Goal: Information Seeking & Learning: Learn about a topic

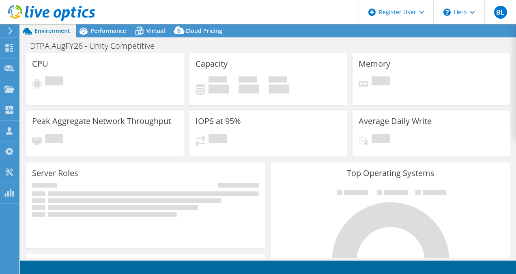
select select "USD"
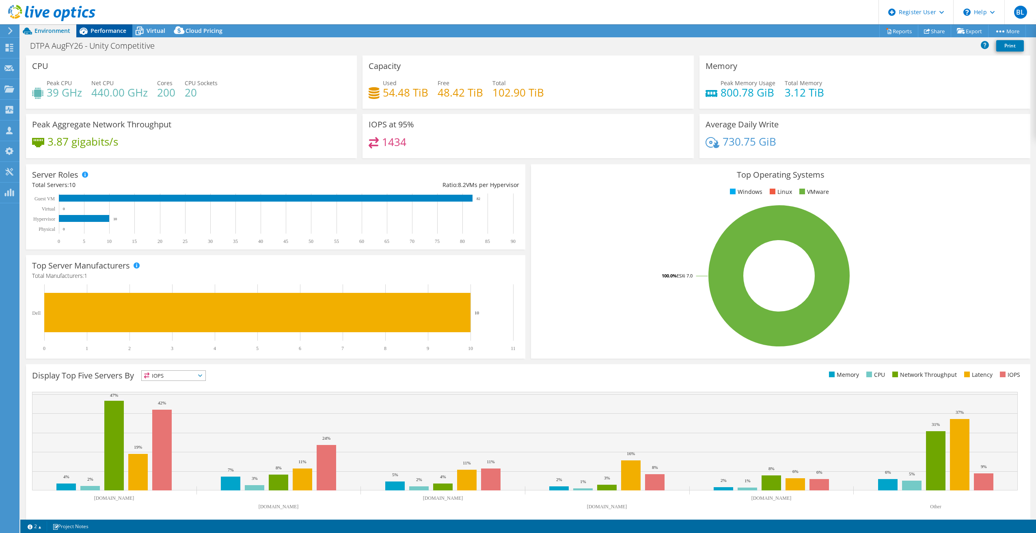
click at [107, 33] on span "Performance" at bounding box center [109, 31] width 36 height 8
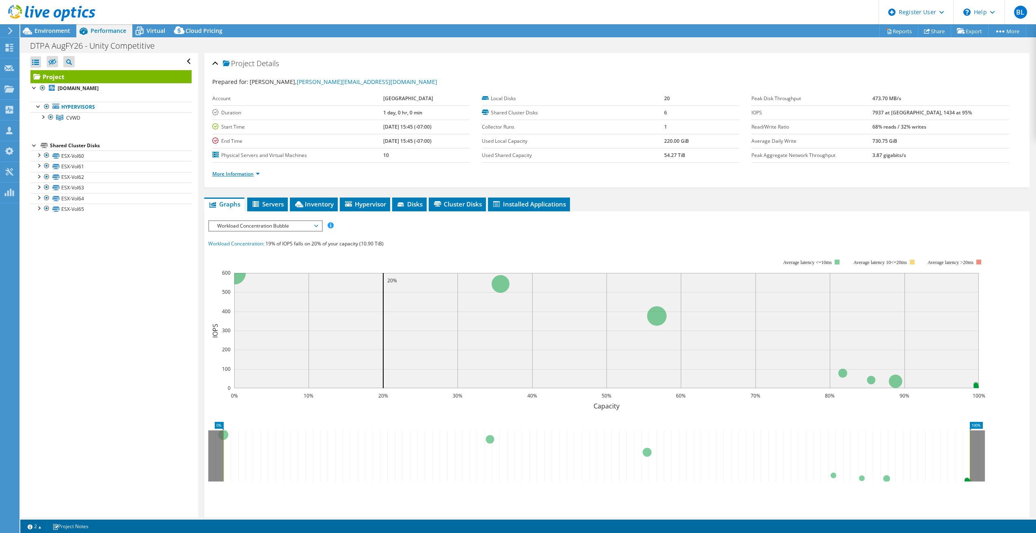
click at [250, 175] on link "More Information" at bounding box center [235, 173] width 47 height 7
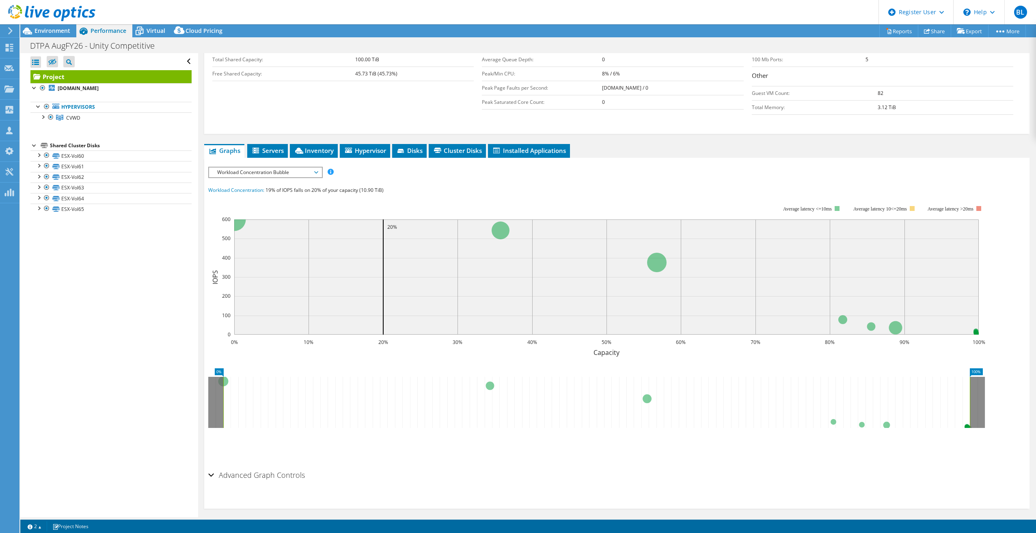
scroll to position [182, 0]
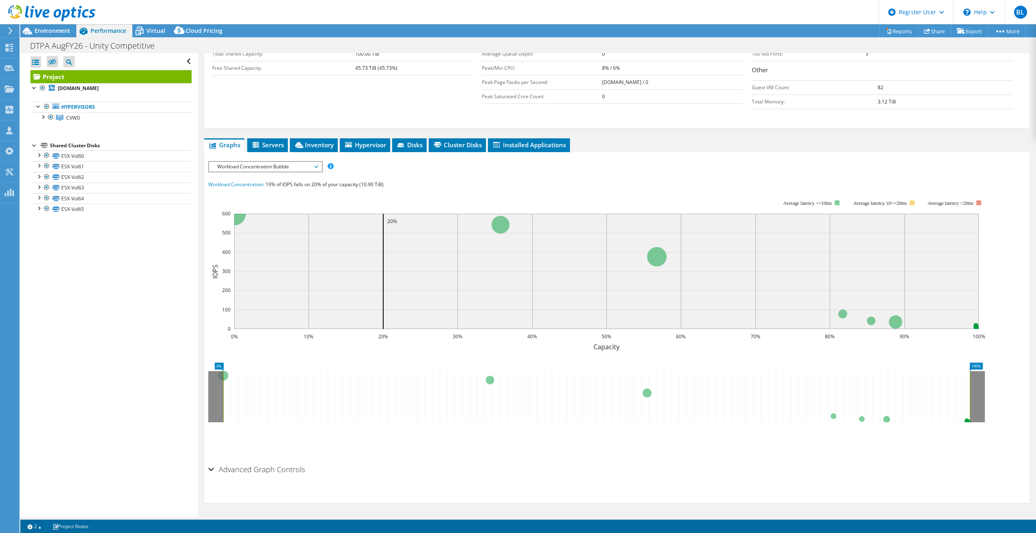
click at [284, 273] on h2 "Advanced Graph Controls" at bounding box center [256, 470] width 97 height 16
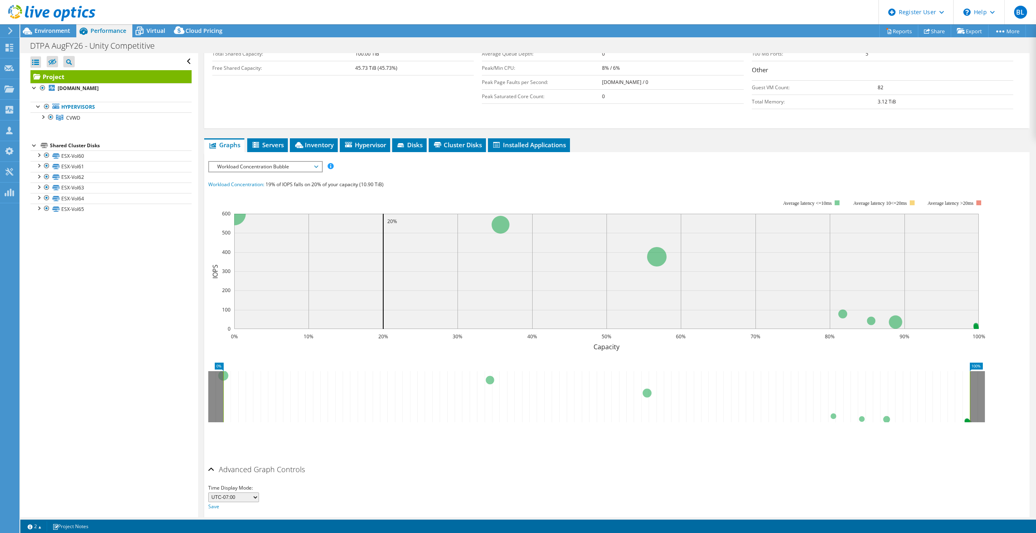
click at [283, 273] on h2 "Advanced Graph Controls" at bounding box center [256, 470] width 97 height 16
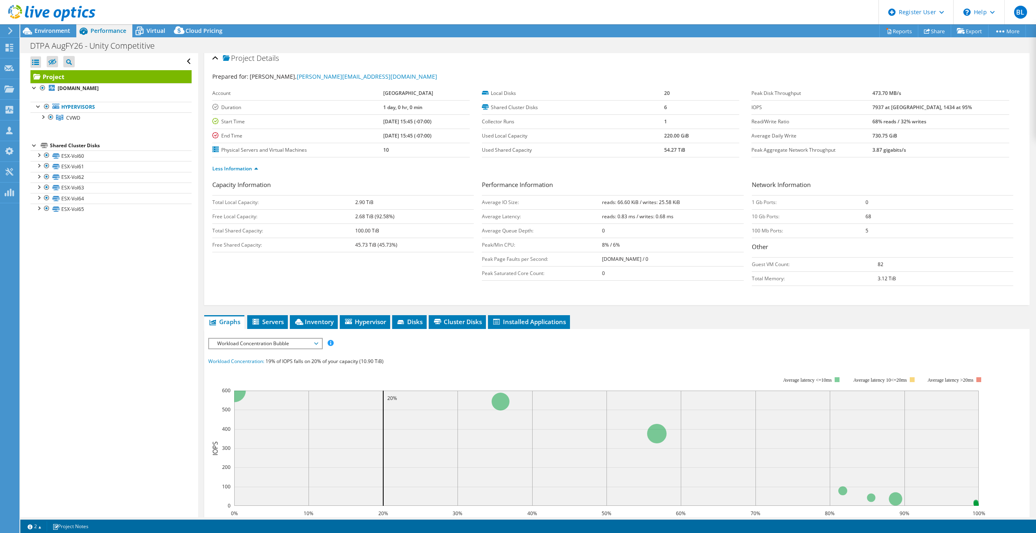
scroll to position [0, 0]
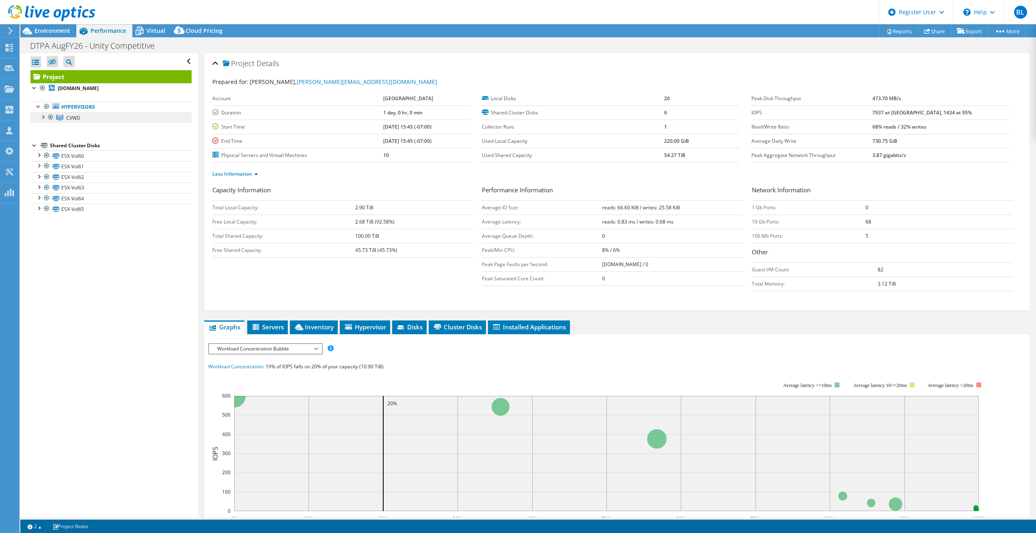
click at [75, 118] on span "CVWD" at bounding box center [73, 117] width 14 height 7
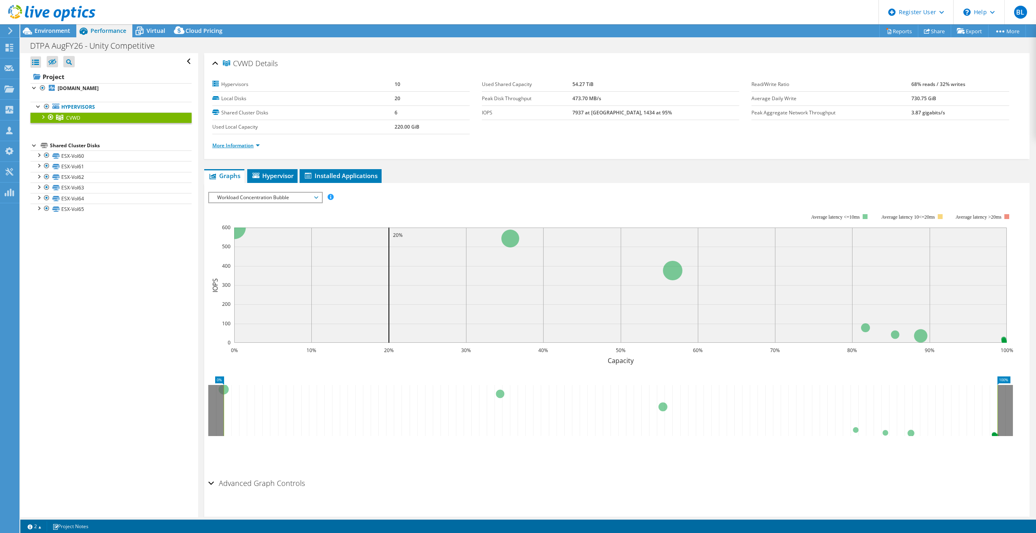
click at [215, 145] on link "More Information" at bounding box center [235, 145] width 47 height 7
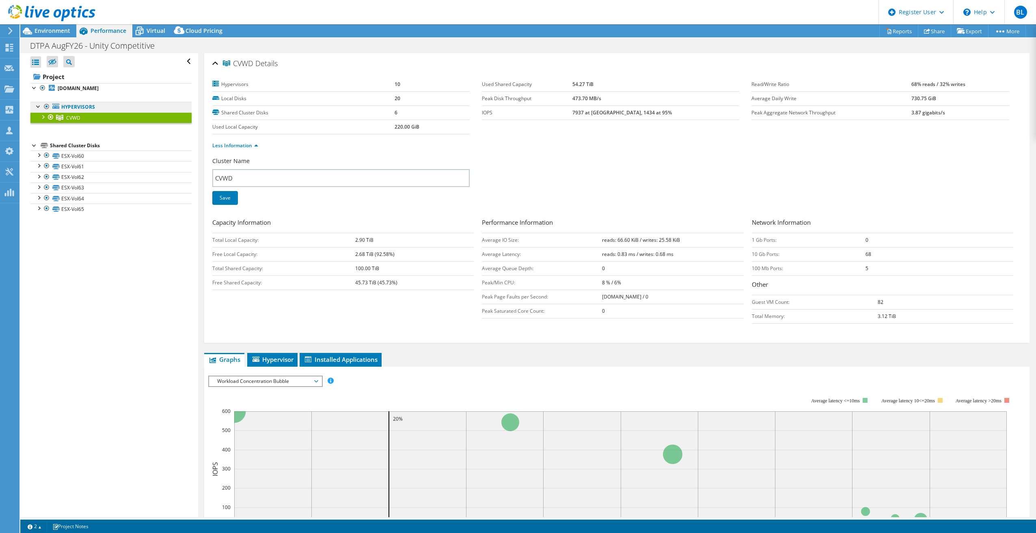
click at [73, 104] on link "Hypervisors" at bounding box center [110, 107] width 161 height 11
click at [66, 107] on link "Hypervisors" at bounding box center [110, 107] width 161 height 11
click at [94, 87] on b "[DOMAIN_NAME]" at bounding box center [78, 88] width 41 height 7
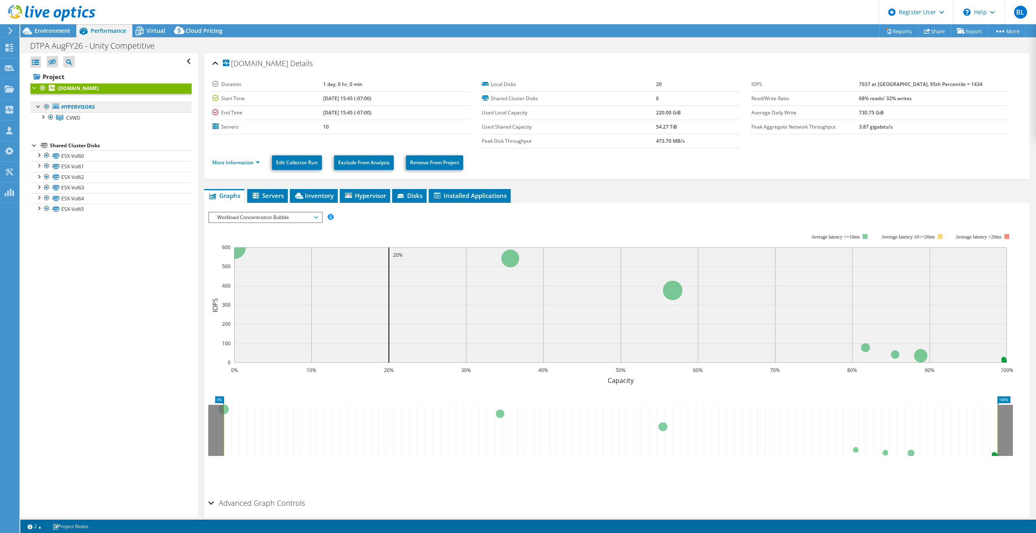
click at [85, 106] on link "Hypervisors" at bounding box center [110, 107] width 161 height 11
click at [40, 106] on div at bounding box center [39, 106] width 8 height 8
click at [38, 108] on div at bounding box center [39, 106] width 8 height 8
click at [50, 28] on span "Environment" at bounding box center [53, 31] width 36 height 8
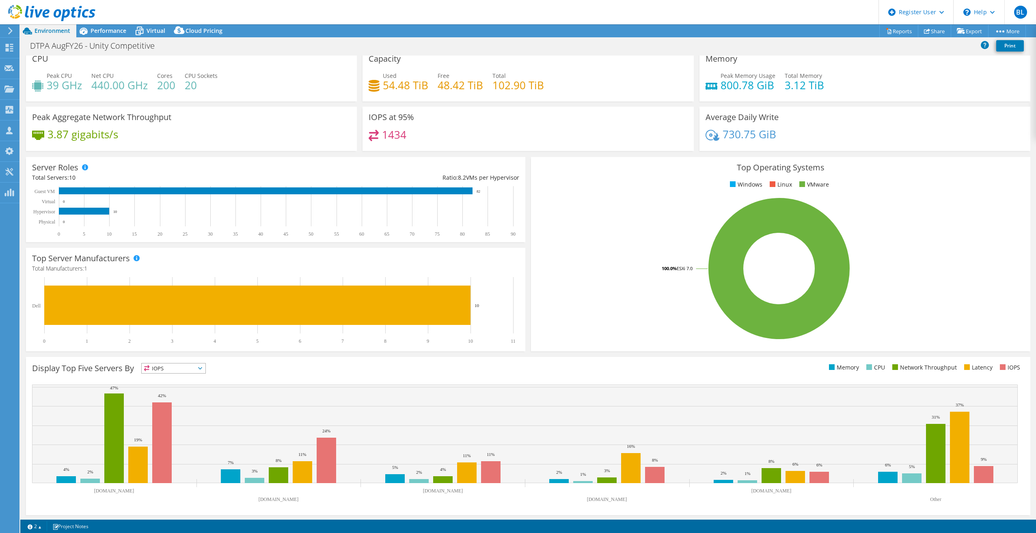
scroll to position [9, 0]
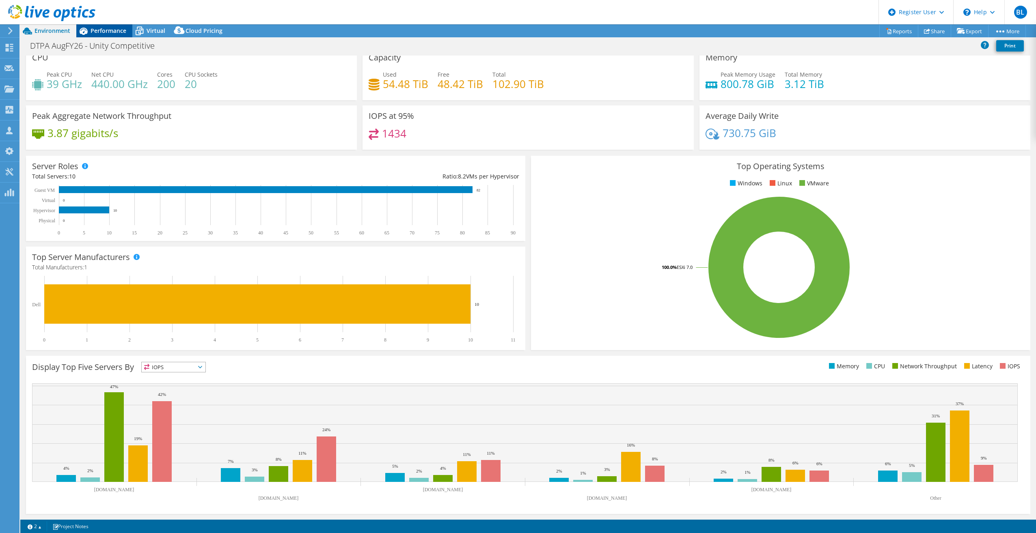
click at [111, 33] on span "Performance" at bounding box center [109, 31] width 36 height 8
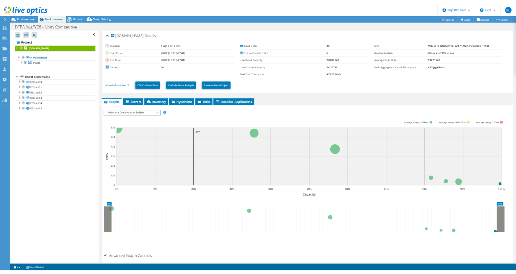
scroll to position [0, 0]
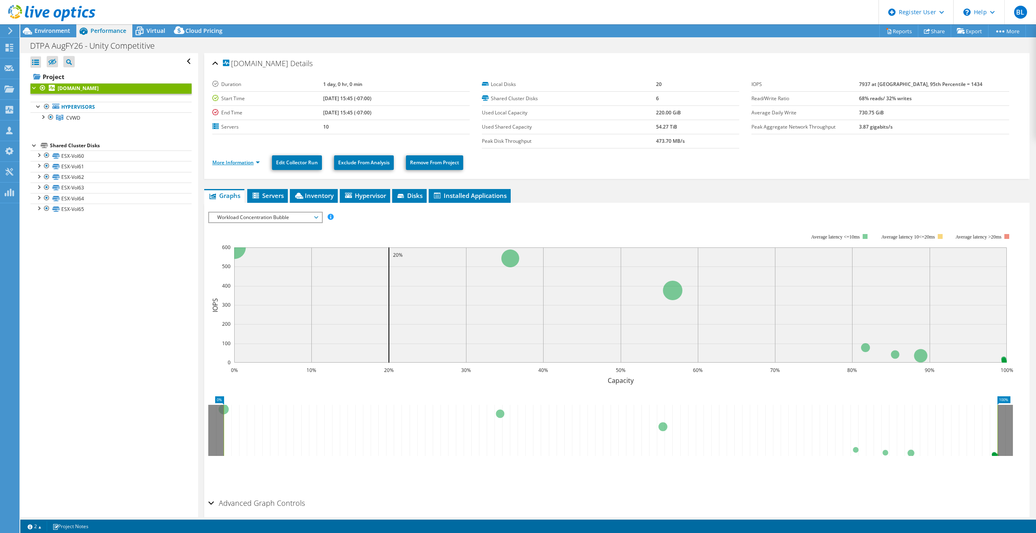
click at [237, 163] on link "More Information" at bounding box center [235, 162] width 47 height 7
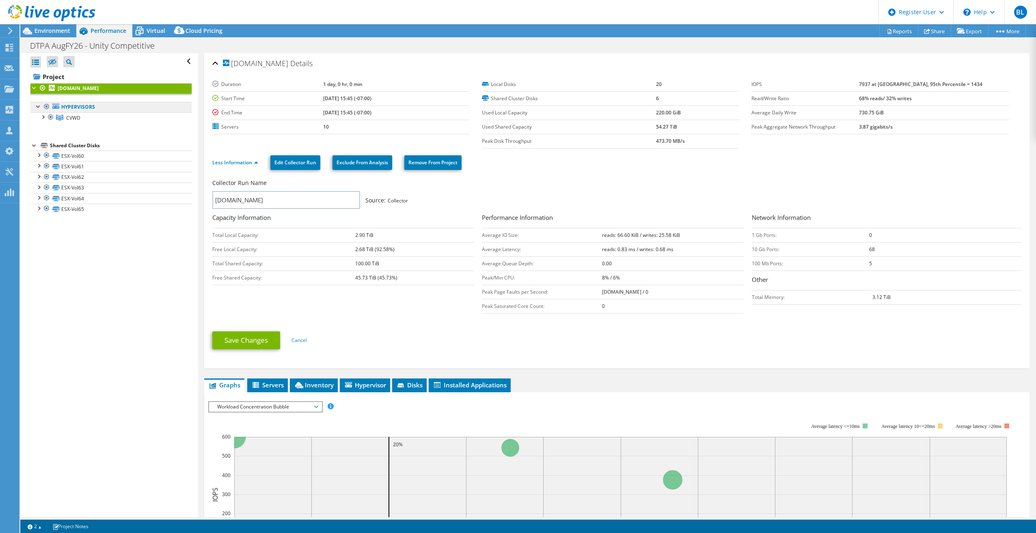
click at [78, 110] on link "Hypervisors" at bounding box center [110, 107] width 161 height 11
click at [72, 121] on link "CVWD" at bounding box center [110, 117] width 161 height 11
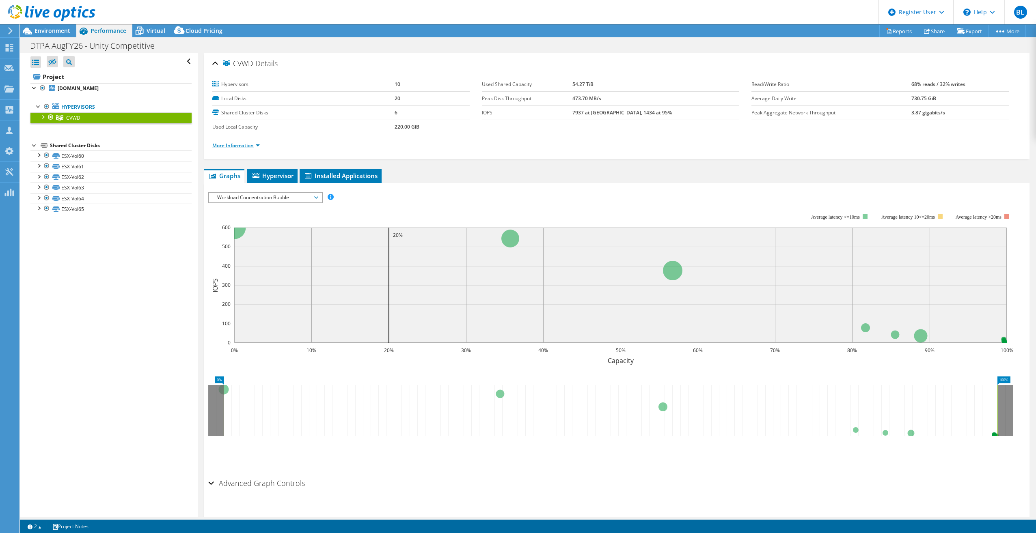
click at [242, 145] on link "More Information" at bounding box center [235, 145] width 47 height 7
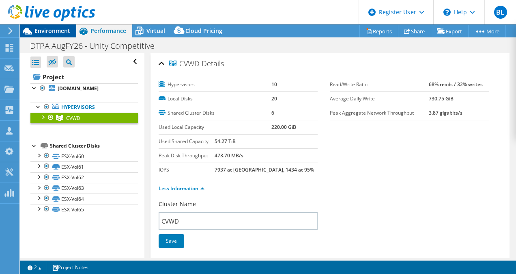
click at [54, 30] on span "Environment" at bounding box center [53, 31] width 36 height 8
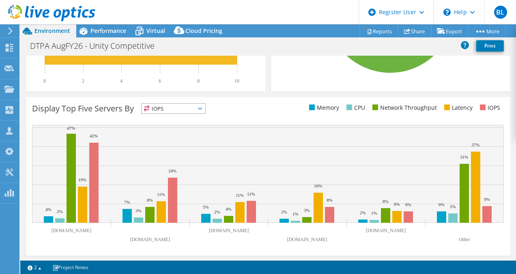
scroll to position [290, 0]
click at [113, 25] on div "Performance" at bounding box center [104, 30] width 56 height 13
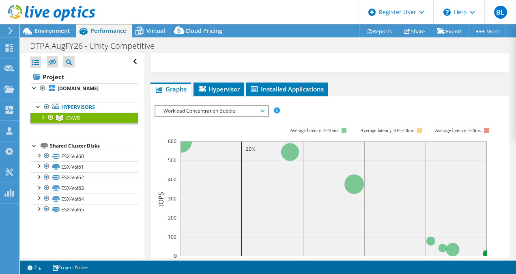
scroll to position [433, 0]
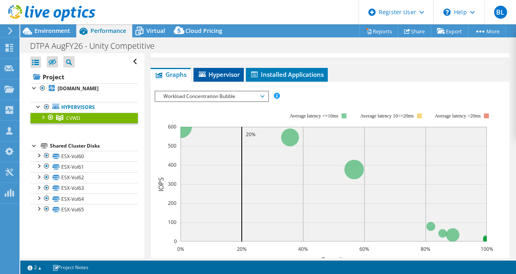
click at [213, 70] on span "Hypervisor" at bounding box center [219, 74] width 42 height 8
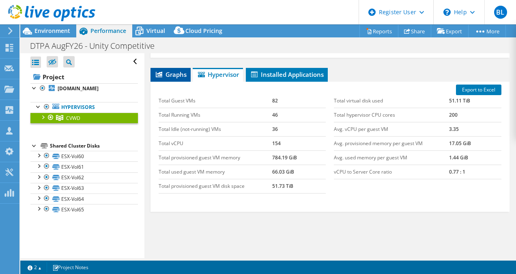
click at [173, 73] on span "Graphs" at bounding box center [171, 74] width 32 height 8
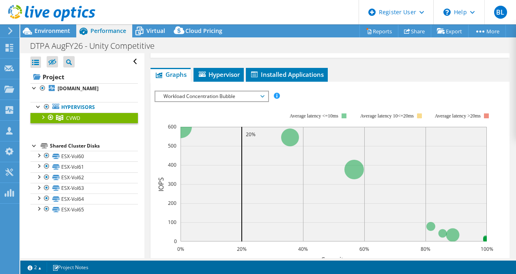
click at [419, 113] on rect at bounding box center [419, 115] width 5 height 5
click at [261, 94] on span "Workload Concentration Bubble" at bounding box center [212, 96] width 104 height 10
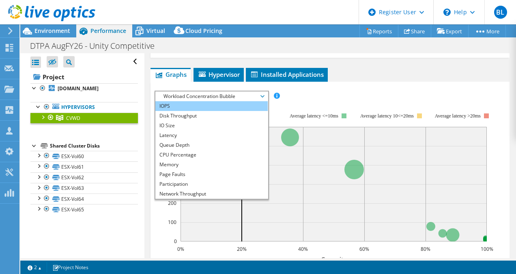
click at [251, 103] on li "IOPS" at bounding box center [211, 106] width 112 height 10
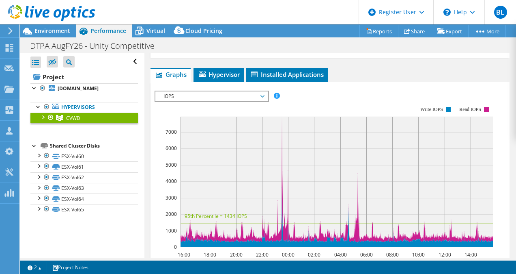
click at [261, 93] on span "IOPS" at bounding box center [212, 96] width 104 height 10
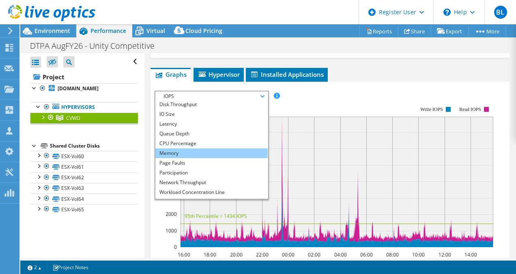
scroll to position [29, 0]
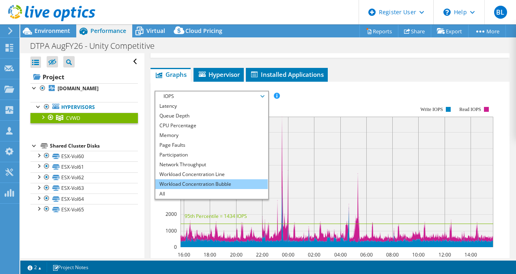
click at [228, 181] on li "Workload Concentration Bubble" at bounding box center [211, 184] width 112 height 10
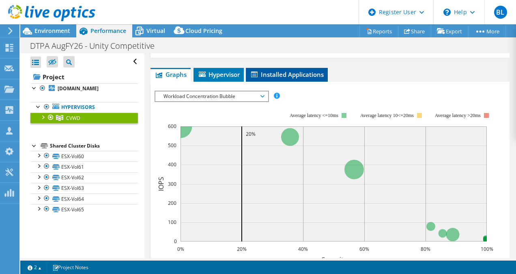
click at [311, 72] on span "Installed Applications" at bounding box center [287, 74] width 74 height 8
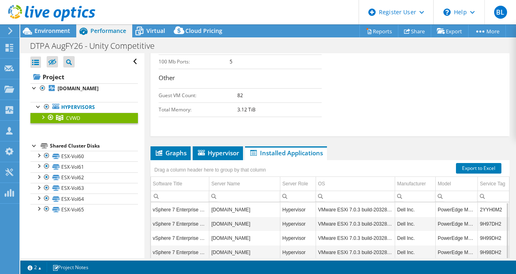
scroll to position [348, 0]
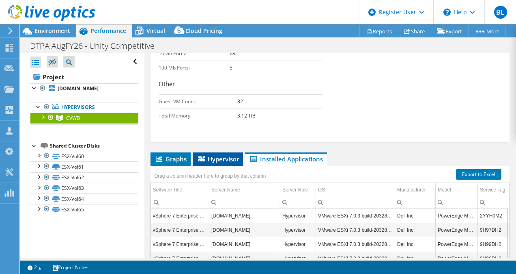
click at [226, 155] on span "Hypervisor" at bounding box center [218, 159] width 42 height 8
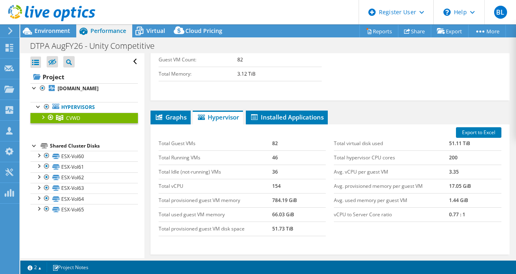
scroll to position [403, 0]
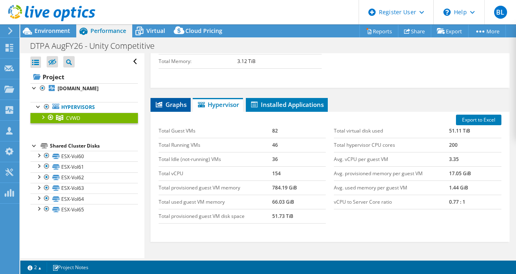
click at [159, 98] on li "Graphs" at bounding box center [171, 105] width 40 height 14
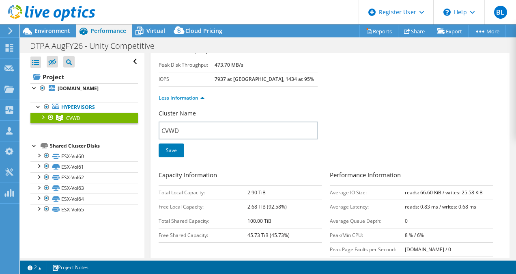
scroll to position [78, 0]
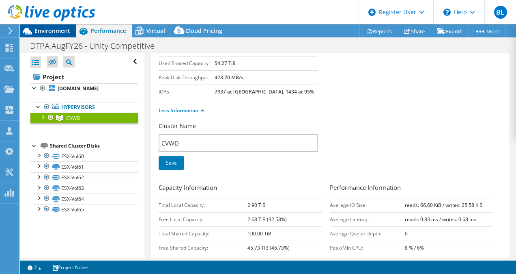
click at [53, 33] on span "Environment" at bounding box center [53, 31] width 36 height 8
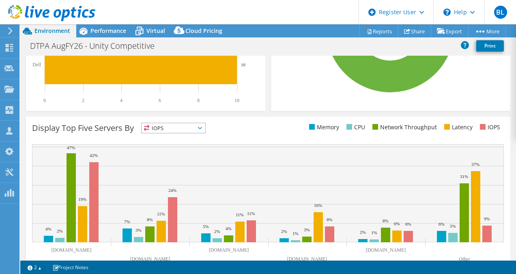
scroll to position [290, 0]
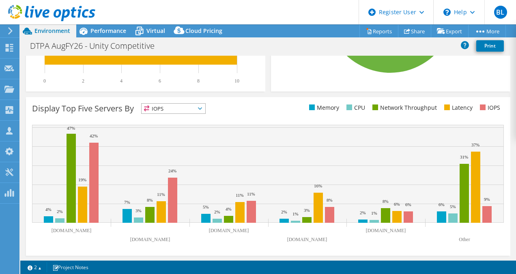
click at [187, 111] on span "IOPS" at bounding box center [174, 109] width 64 height 10
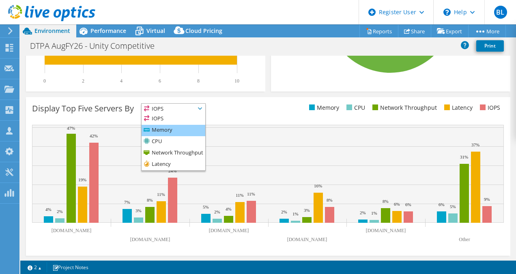
click at [171, 129] on li "Memory" at bounding box center [174, 130] width 64 height 11
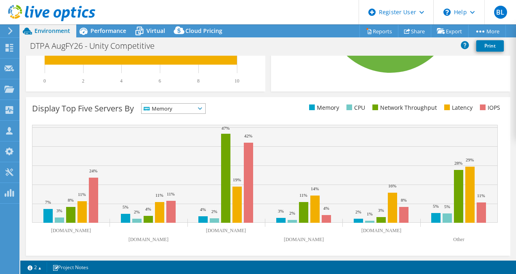
click at [202, 107] on icon at bounding box center [200, 108] width 4 height 2
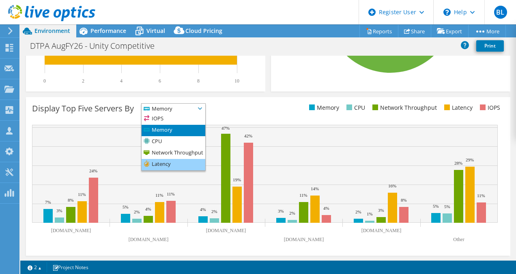
click at [197, 164] on li "Latency" at bounding box center [174, 164] width 64 height 11
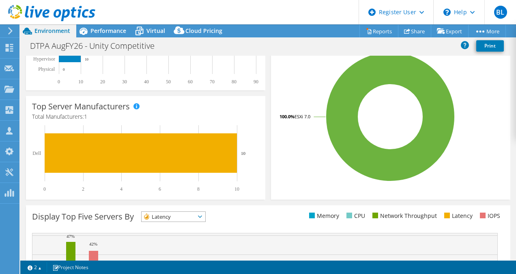
scroll to position [127, 0]
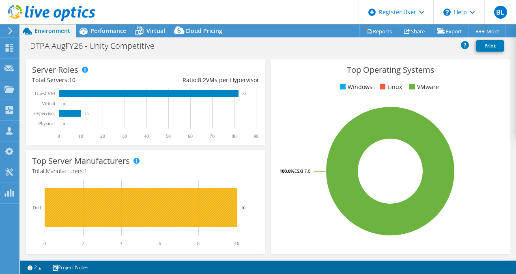
click at [144, 206] on rect at bounding box center [141, 207] width 192 height 39
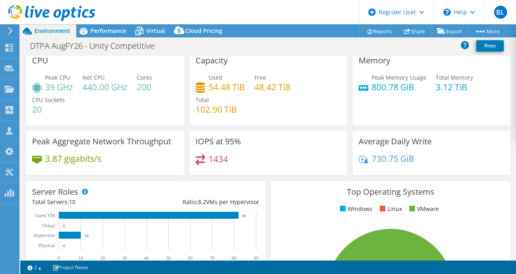
scroll to position [0, 0]
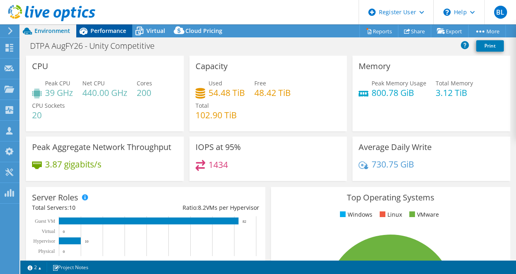
click at [110, 28] on span "Performance" at bounding box center [109, 31] width 36 height 8
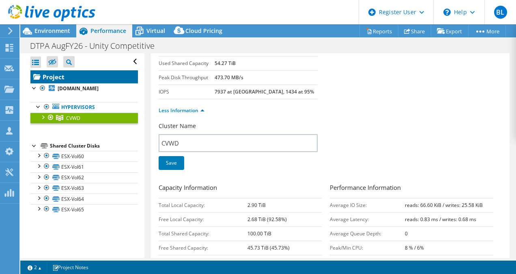
click at [56, 80] on link "Project" at bounding box center [84, 76] width 108 height 13
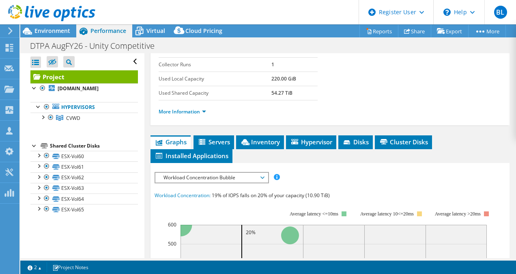
scroll to position [162, 0]
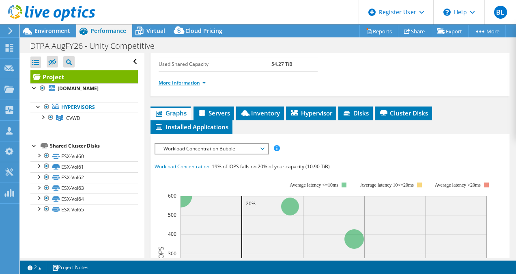
click at [191, 86] on link "More Information" at bounding box center [182, 82] width 47 height 7
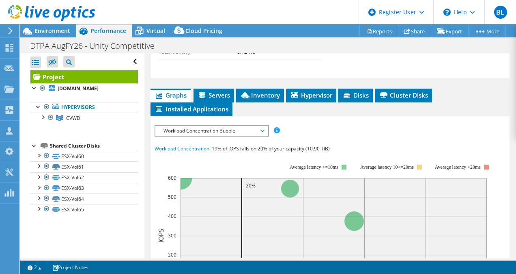
scroll to position [487, 0]
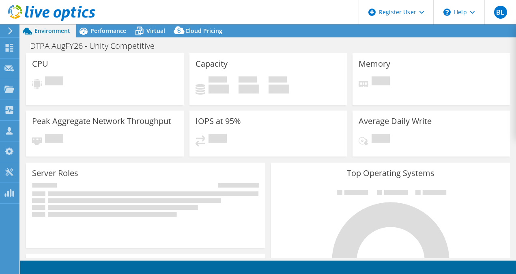
select select "USEast"
select select "USD"
select select "USEast"
